Goal: Task Accomplishment & Management: Use online tool/utility

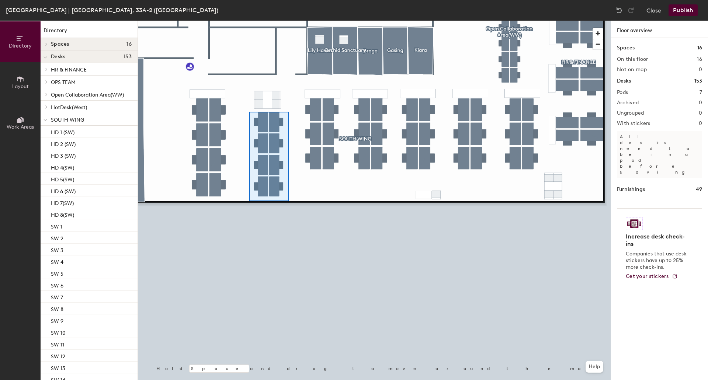
click at [249, 21] on div at bounding box center [374, 21] width 473 height 0
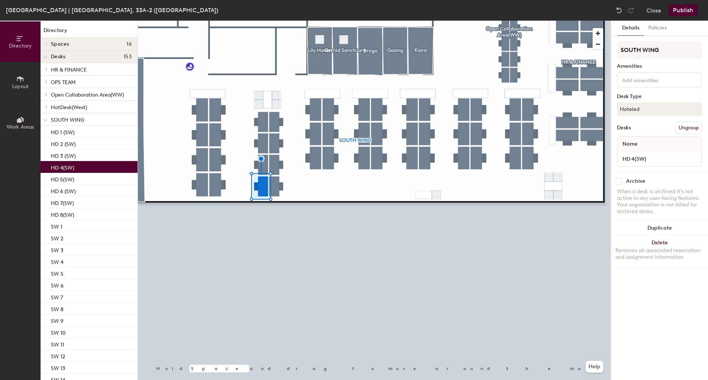
click at [680, 127] on button "Ungroup" at bounding box center [688, 128] width 27 height 13
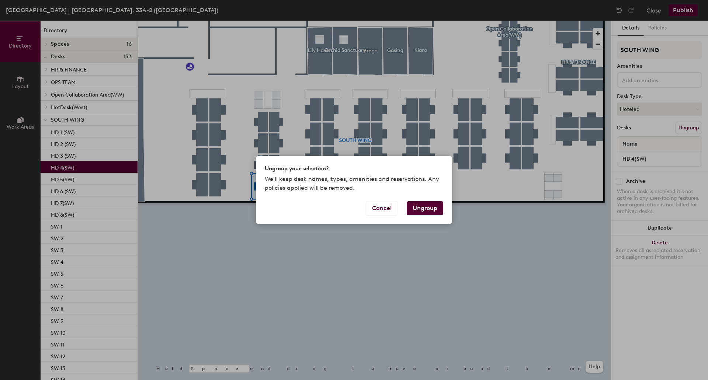
click at [427, 205] on button "Ungroup" at bounding box center [425, 208] width 37 height 14
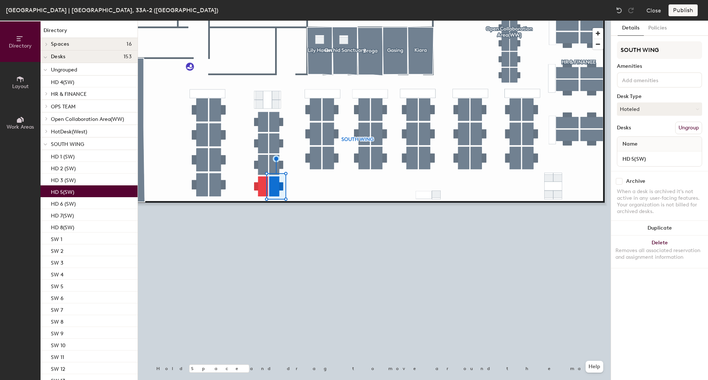
click at [685, 132] on button "Ungroup" at bounding box center [688, 128] width 27 height 13
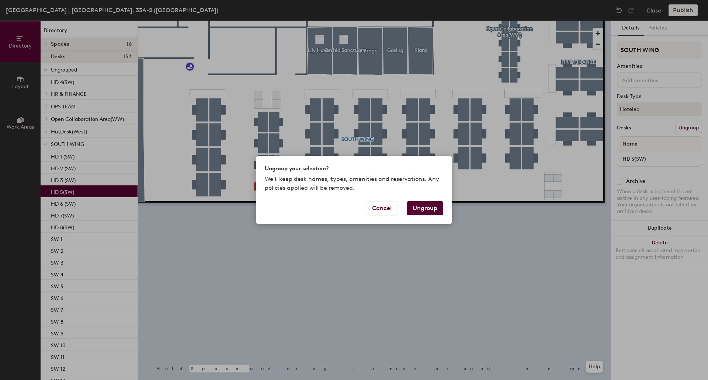
click at [419, 204] on button "Ungroup" at bounding box center [425, 208] width 37 height 14
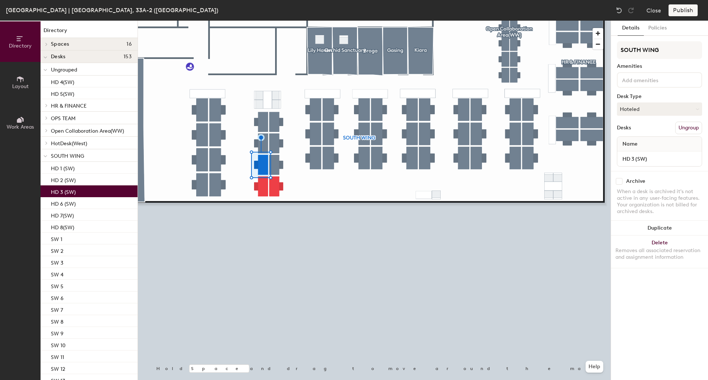
click at [692, 130] on button "Ungroup" at bounding box center [688, 128] width 27 height 13
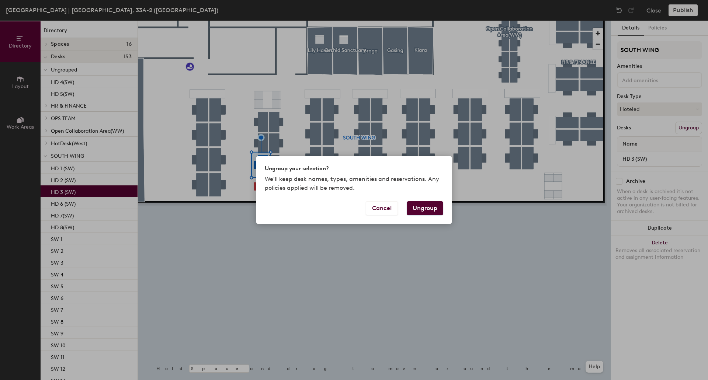
click at [417, 206] on button "Ungroup" at bounding box center [425, 208] width 37 height 14
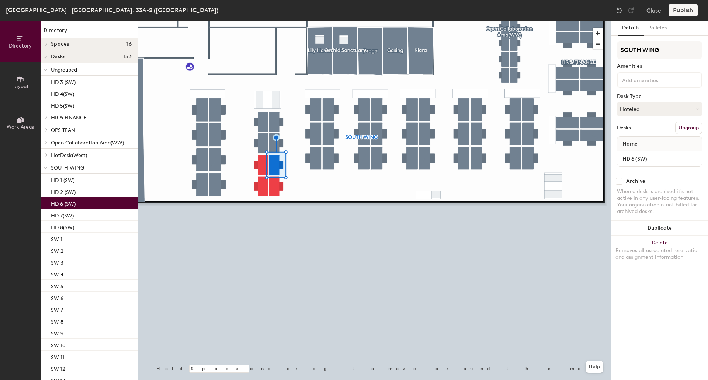
click at [688, 128] on button "Ungroup" at bounding box center [688, 128] width 27 height 13
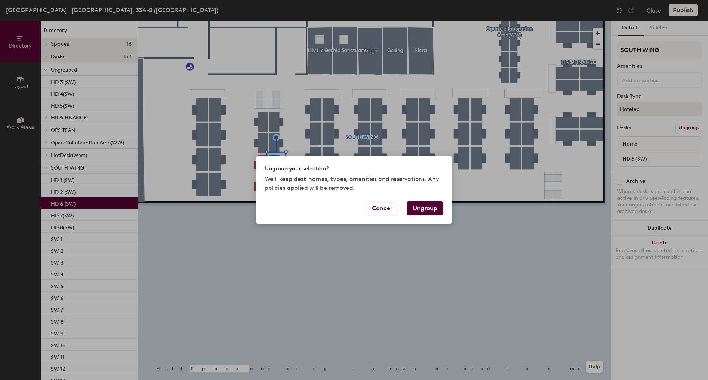
click at [423, 207] on button "Ungroup" at bounding box center [425, 208] width 37 height 14
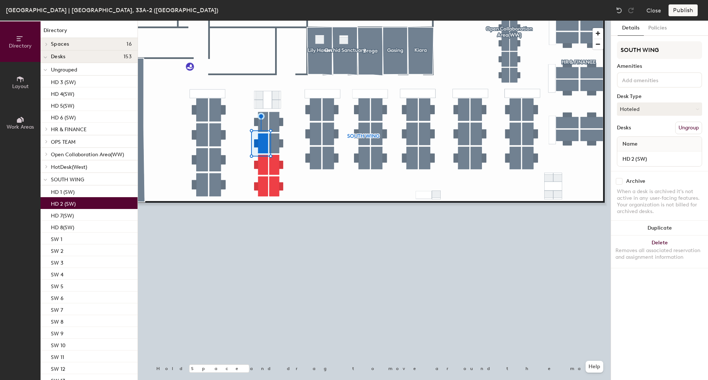
click at [692, 128] on button "Ungroup" at bounding box center [688, 128] width 27 height 13
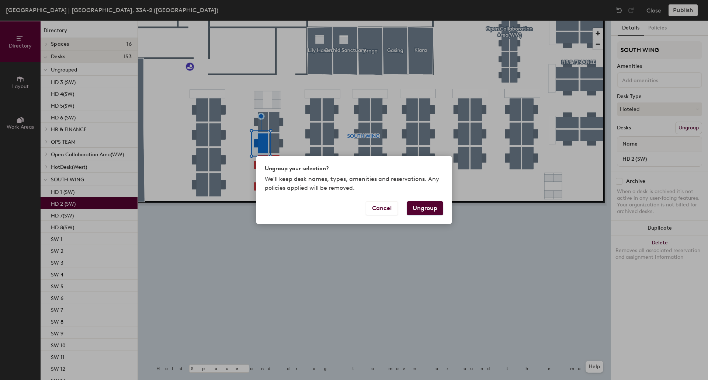
click at [423, 208] on button "Ungroup" at bounding box center [425, 208] width 37 height 14
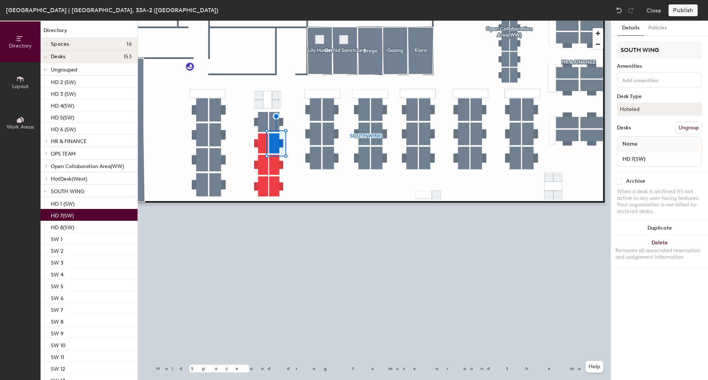
click at [687, 126] on button "Ungroup" at bounding box center [688, 128] width 27 height 13
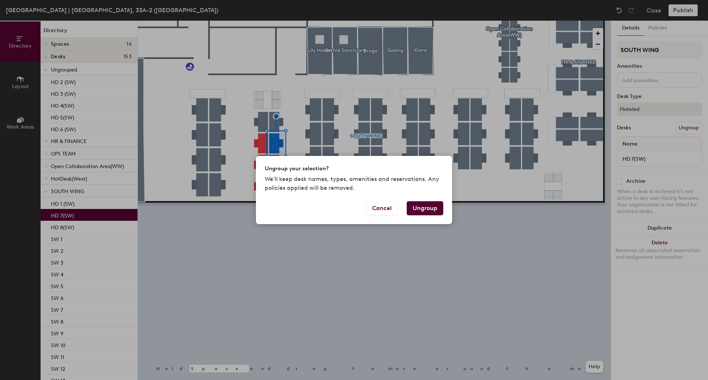
click at [434, 213] on button "Ungroup" at bounding box center [425, 208] width 37 height 14
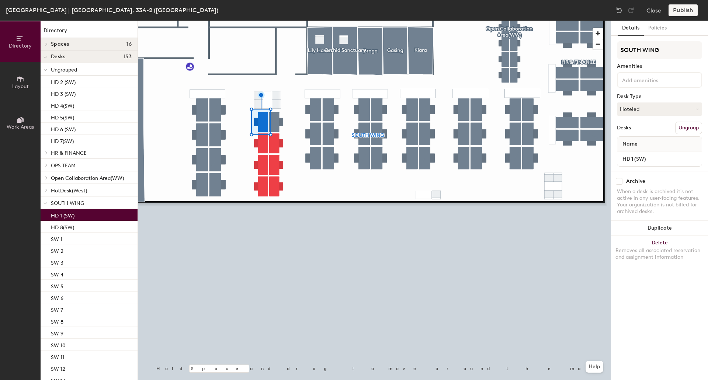
click at [692, 131] on button "Ungroup" at bounding box center [688, 128] width 27 height 13
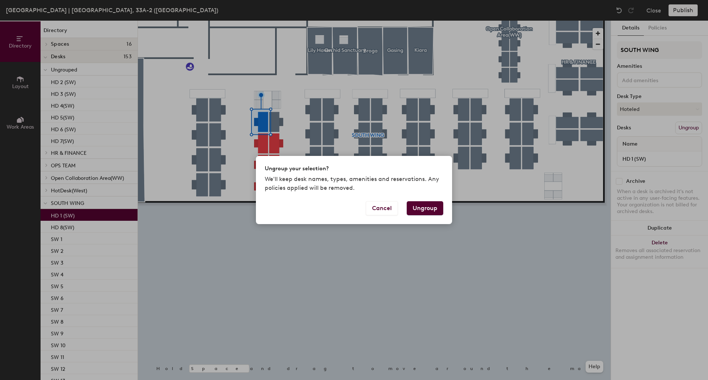
click at [428, 209] on button "Ungroup" at bounding box center [425, 208] width 37 height 14
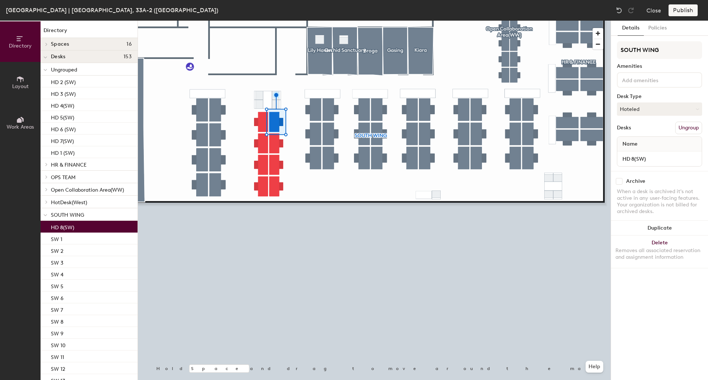
click at [692, 127] on button "Ungroup" at bounding box center [688, 128] width 27 height 13
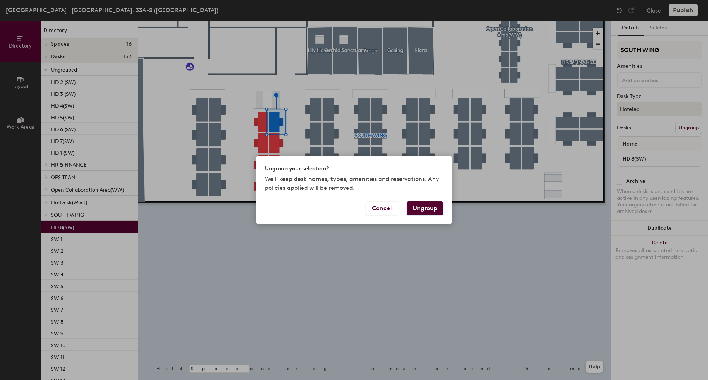
click at [428, 212] on button "Ungroup" at bounding box center [425, 208] width 37 height 14
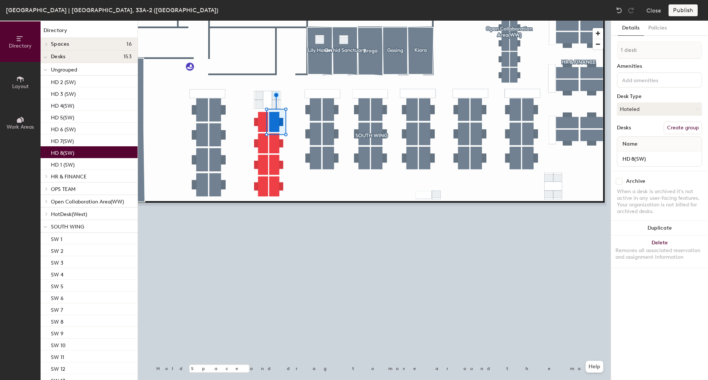
click at [359, 21] on div at bounding box center [374, 21] width 473 height 0
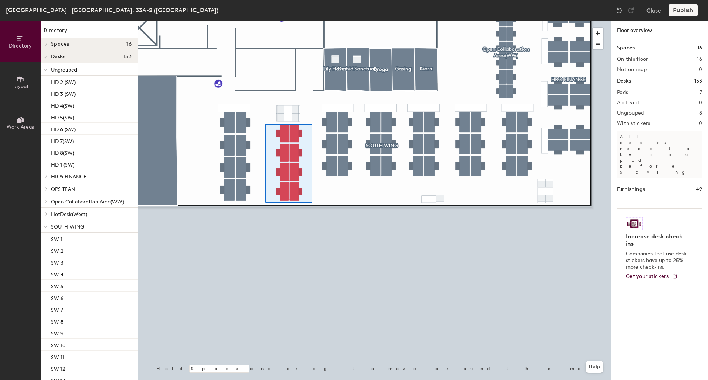
click at [265, 21] on div at bounding box center [374, 21] width 473 height 0
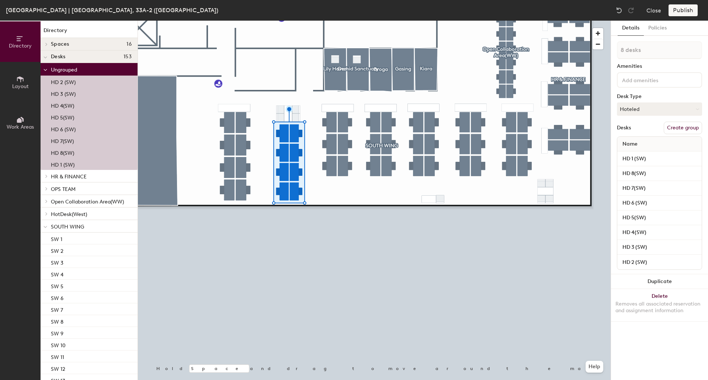
click at [689, 131] on button "Create group" at bounding box center [683, 128] width 38 height 13
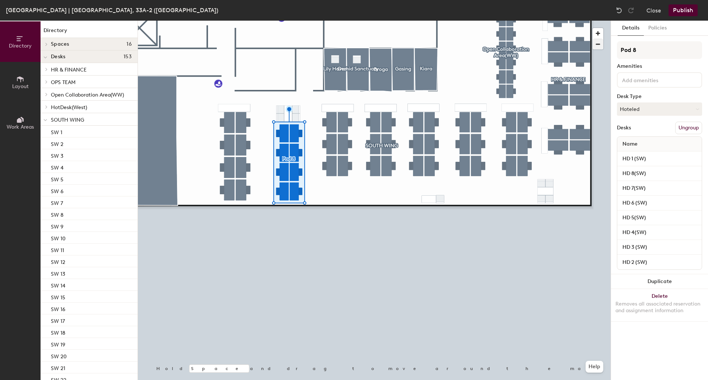
click at [555, 45] on div "Directory Layout Work Areas Directory Spaces 16 Broga Datuk DB Room Escapism Ga…" at bounding box center [354, 200] width 708 height 359
type input "Hot Desks"
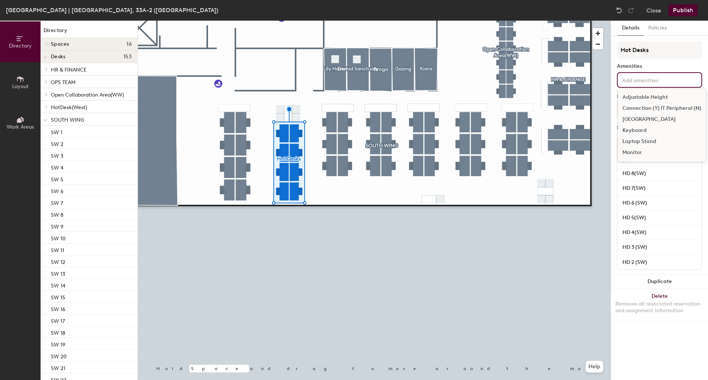
click at [642, 79] on input at bounding box center [654, 79] width 66 height 9
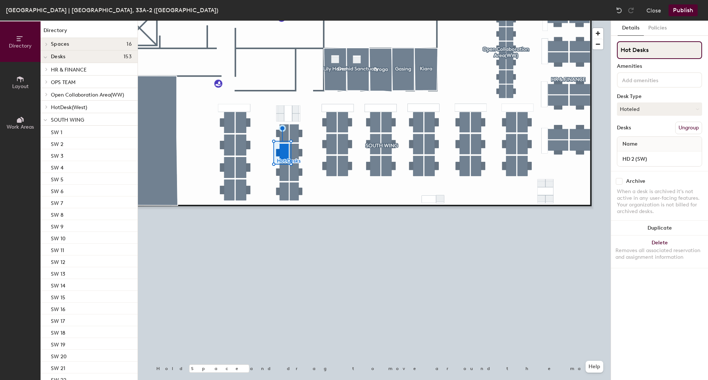
click at [662, 48] on input "Hot Desks" at bounding box center [659, 50] width 85 height 18
type input "H"
type input "HOT DESKS"
click at [680, 11] on button "Publish" at bounding box center [682, 10] width 29 height 12
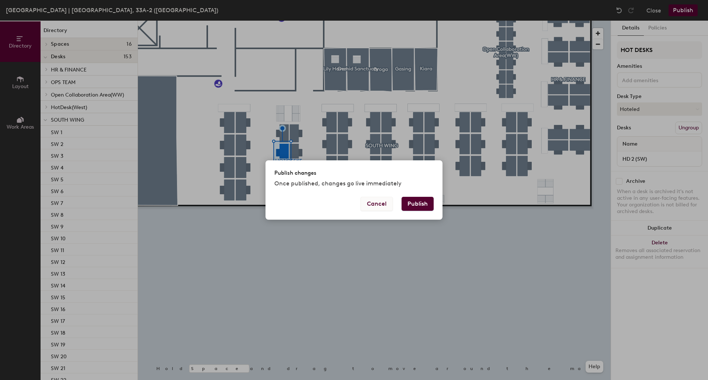
click at [381, 207] on button "Cancel" at bounding box center [377, 204] width 32 height 14
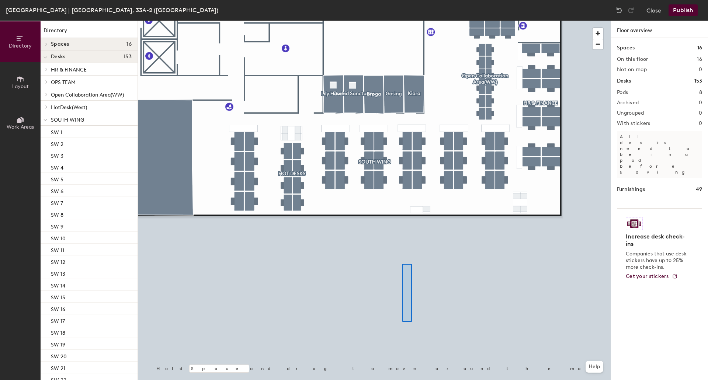
click at [402, 21] on div at bounding box center [374, 21] width 473 height 0
click at [407, 380] on html "Skip navigation Schedule Office People Analytics Visits Deliveries Services Man…" at bounding box center [354, 190] width 708 height 380
click at [629, 222] on div "Directory Layout Work Areas Directory Spaces 16 Broga Datuk DB Room Escapism Ga…" at bounding box center [354, 200] width 708 height 359
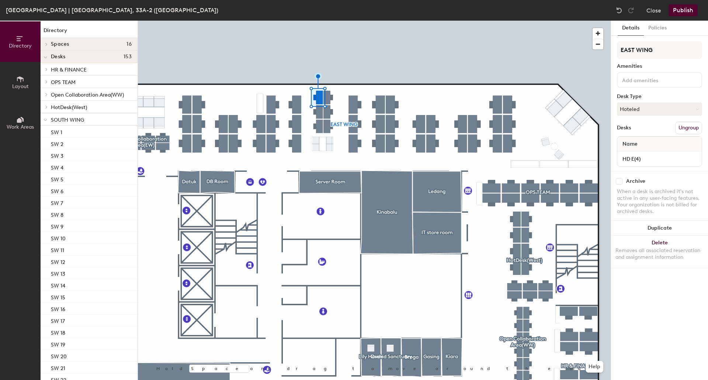
click at [694, 128] on button "Ungroup" at bounding box center [688, 128] width 27 height 13
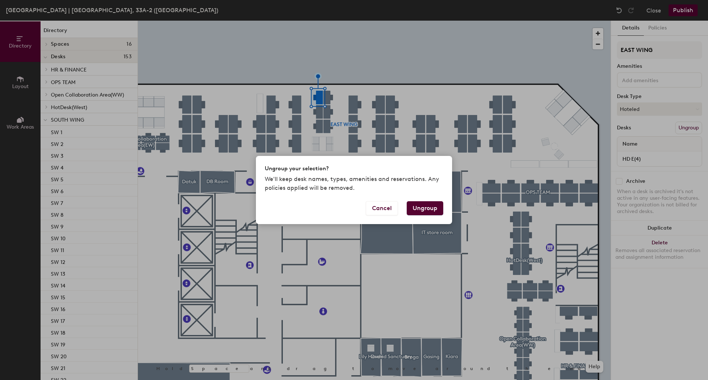
click at [420, 207] on button "Ungroup" at bounding box center [425, 208] width 37 height 14
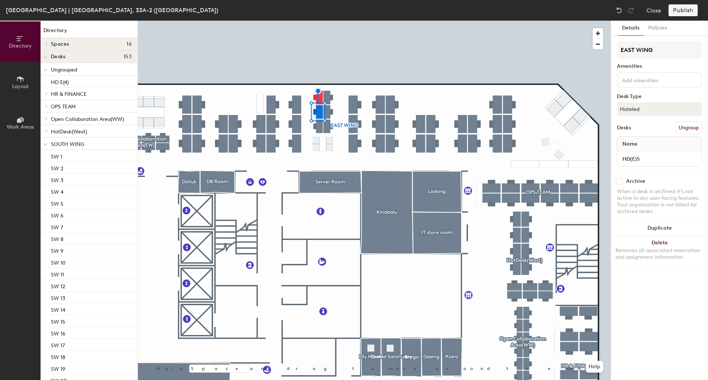
click at [682, 126] on button "Ungroup" at bounding box center [688, 128] width 27 height 13
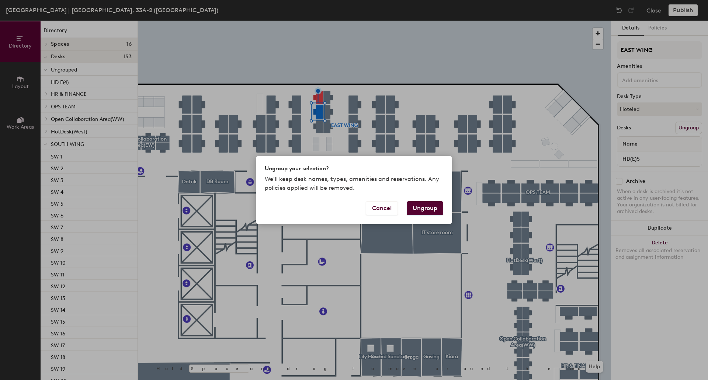
click at [419, 215] on button "Ungroup" at bounding box center [425, 208] width 37 height 14
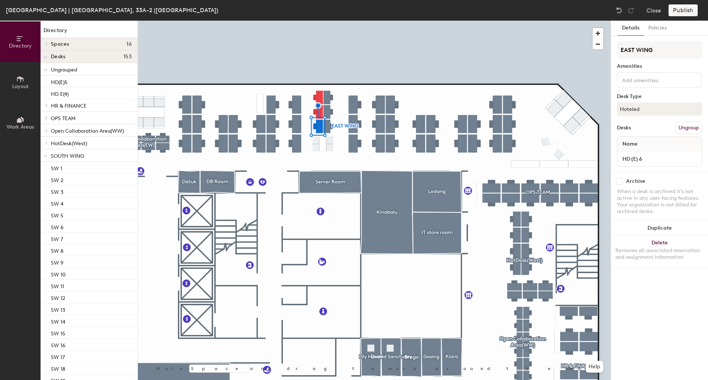
click at [689, 127] on button "Ungroup" at bounding box center [688, 128] width 27 height 13
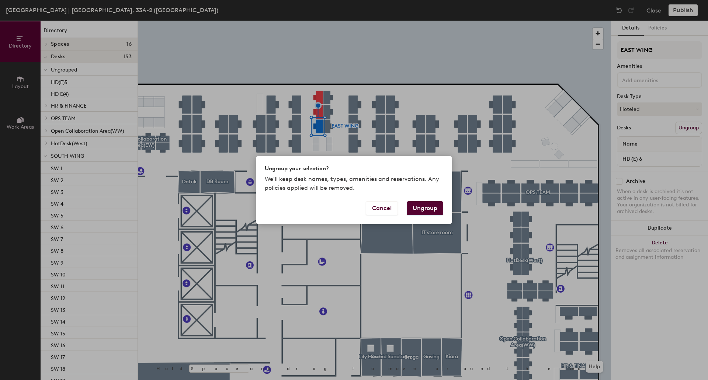
click at [420, 211] on button "Ungroup" at bounding box center [425, 208] width 37 height 14
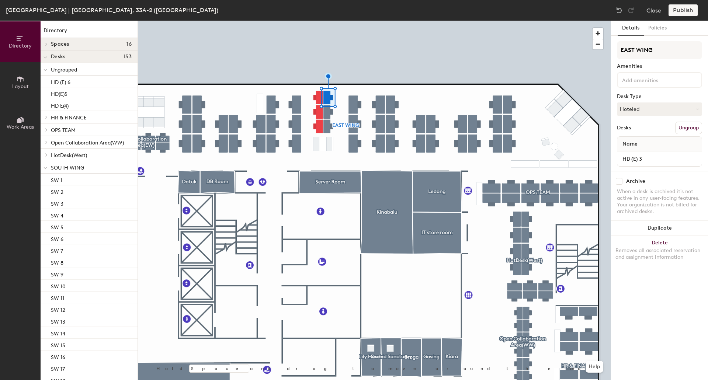
click at [685, 130] on button "Ungroup" at bounding box center [688, 128] width 27 height 13
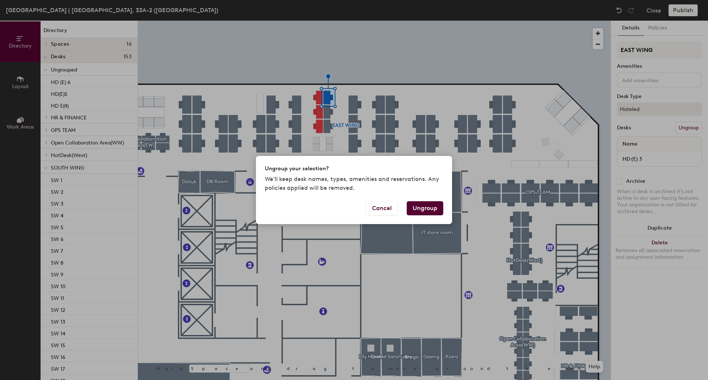
click at [420, 210] on button "Ungroup" at bounding box center [425, 208] width 37 height 14
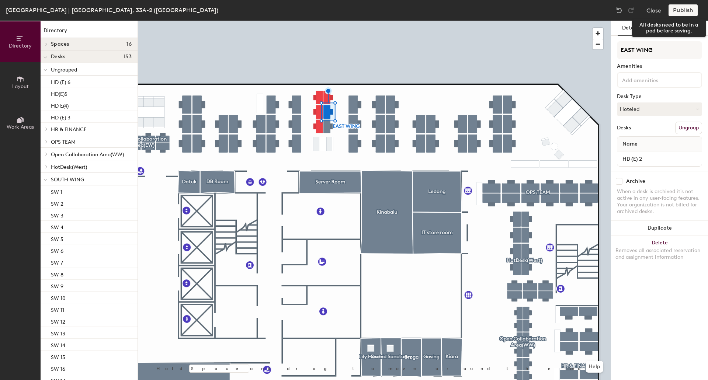
click at [684, 9] on div "Publish" at bounding box center [685, 10] width 34 height 12
click at [681, 127] on button "Ungroup" at bounding box center [688, 128] width 27 height 13
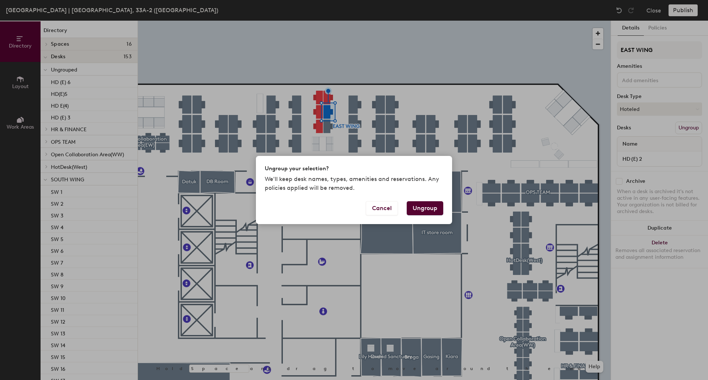
click at [425, 211] on button "Ungroup" at bounding box center [425, 208] width 37 height 14
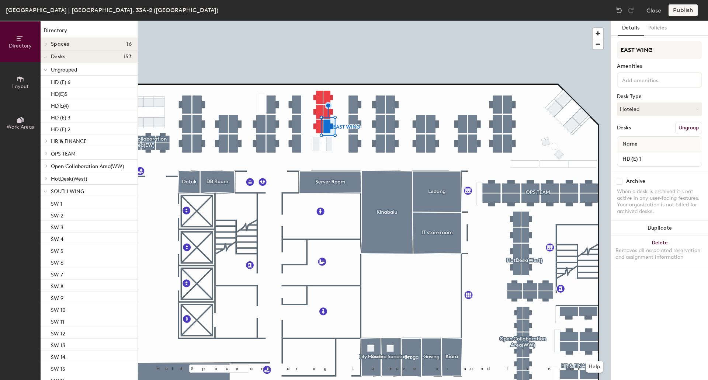
click at [684, 129] on button "Ungroup" at bounding box center [688, 128] width 27 height 13
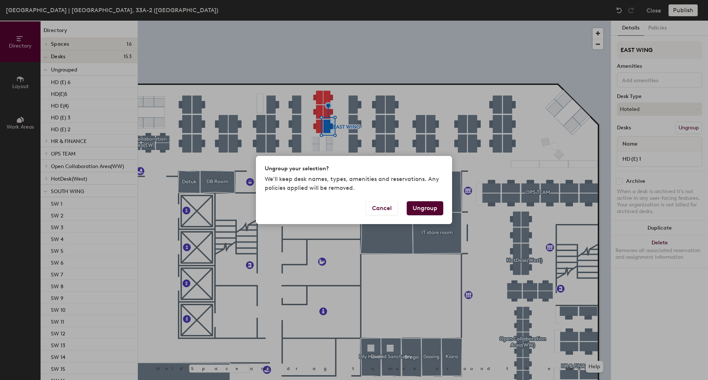
click at [428, 207] on button "Ungroup" at bounding box center [425, 208] width 37 height 14
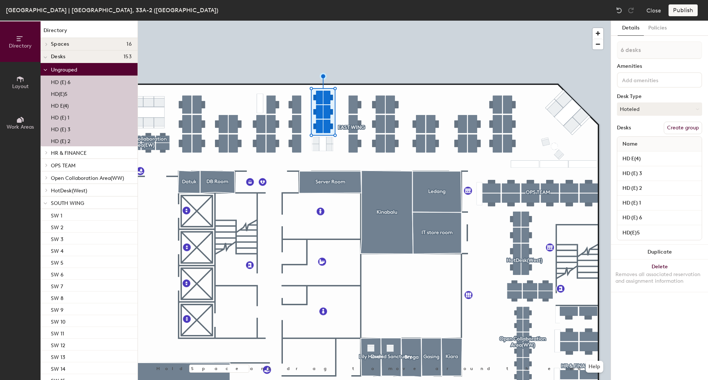
click at [680, 131] on button "Create group" at bounding box center [683, 128] width 38 height 13
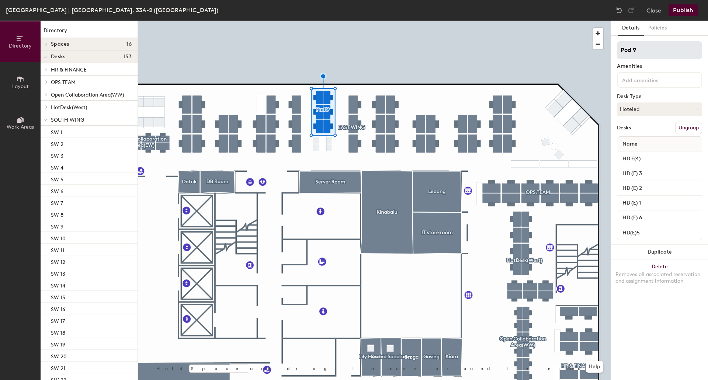
drag, startPoint x: 655, startPoint y: 48, endPoint x: 618, endPoint y: 49, distance: 37.6
click at [618, 49] on input "Pod 9" at bounding box center [659, 50] width 85 height 18
type input "HOT DESK (EAST WING)"
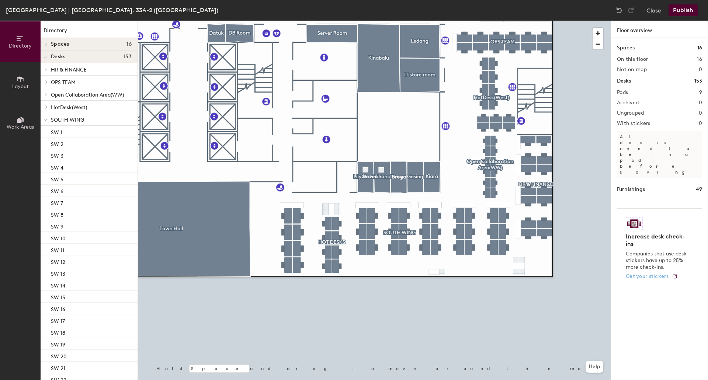
click at [333, 21] on div at bounding box center [374, 21] width 473 height 0
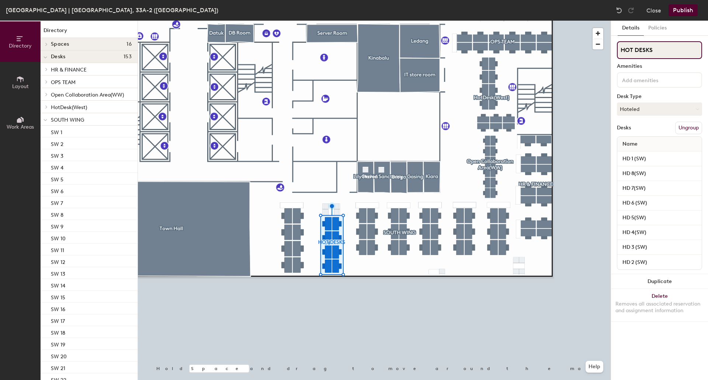
click at [678, 45] on input "HOT DESKS" at bounding box center [659, 50] width 85 height 18
type input "HOT DESKS (SOUTH WING)"
click at [675, 13] on button "Publish" at bounding box center [682, 10] width 29 height 12
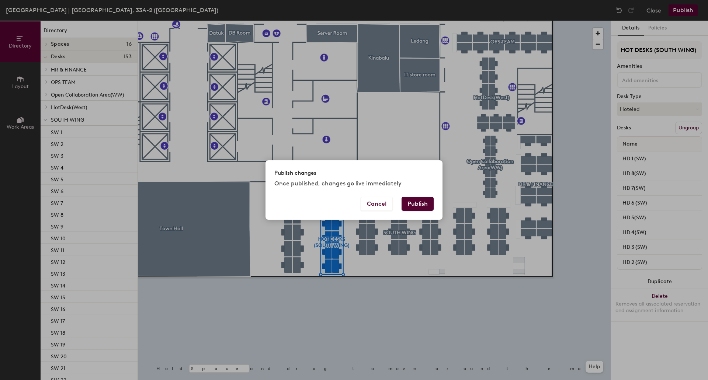
click at [428, 202] on button "Publish" at bounding box center [418, 204] width 32 height 14
